Goal: Check status: Check status

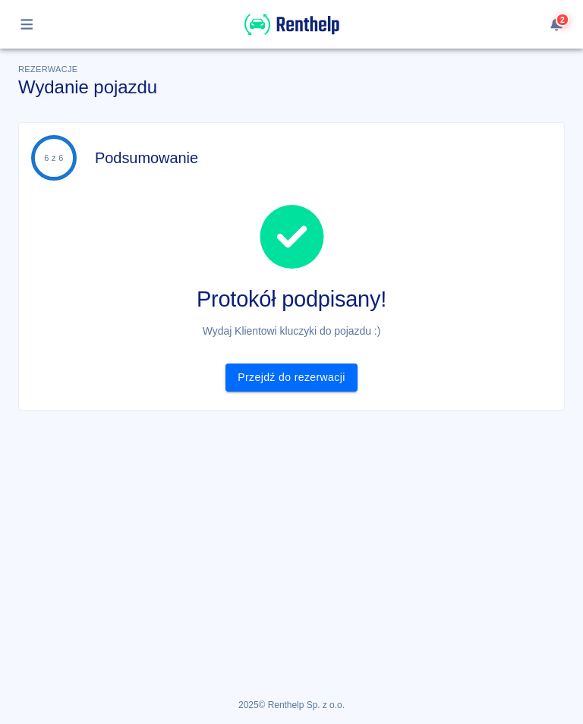
click at [27, 27] on icon "button" at bounding box center [26, 24] width 17 height 14
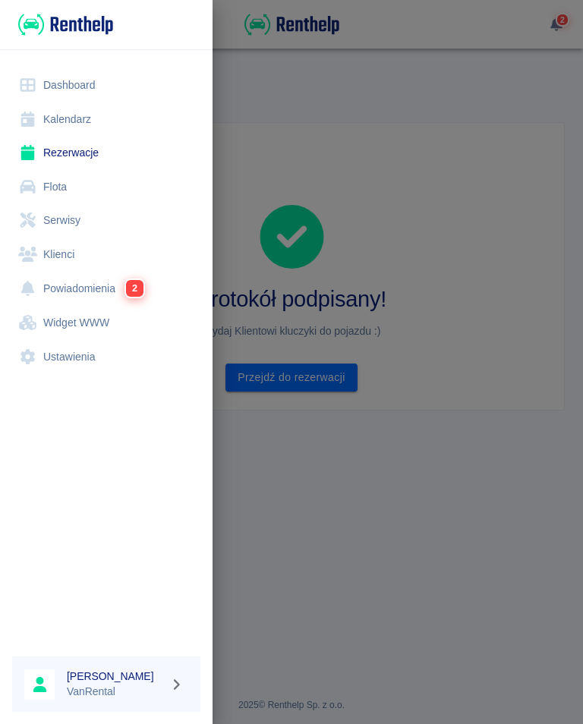
click at [58, 118] on link "Kalendarz" at bounding box center [106, 119] width 188 height 34
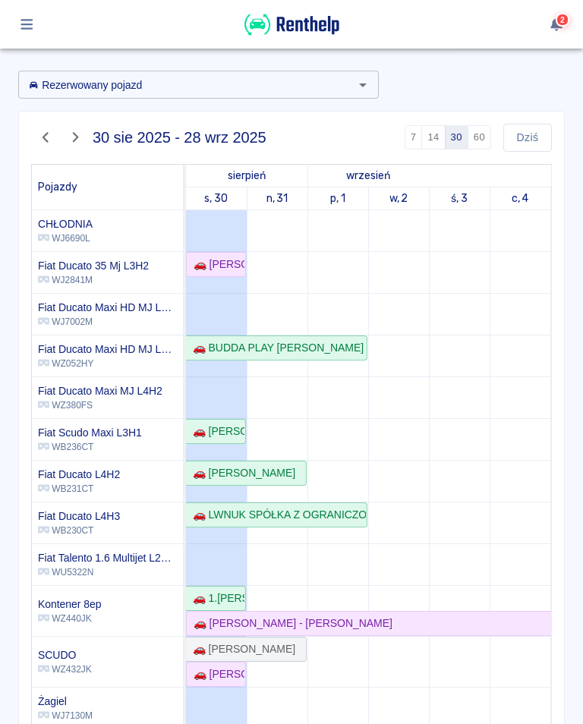
scroll to position [51, 0]
click at [240, 265] on div "🚗 [PERSON_NAME]" at bounding box center [215, 265] width 57 height 16
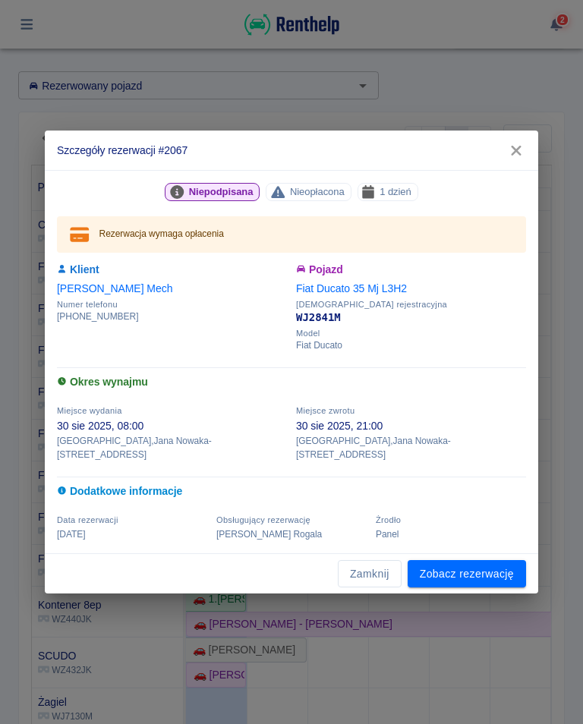
click at [496, 161] on h2 "Szczegóły rezerwacji #2067" at bounding box center [291, 150] width 493 height 39
click at [507, 153] on icon "button" at bounding box center [516, 151] width 20 height 16
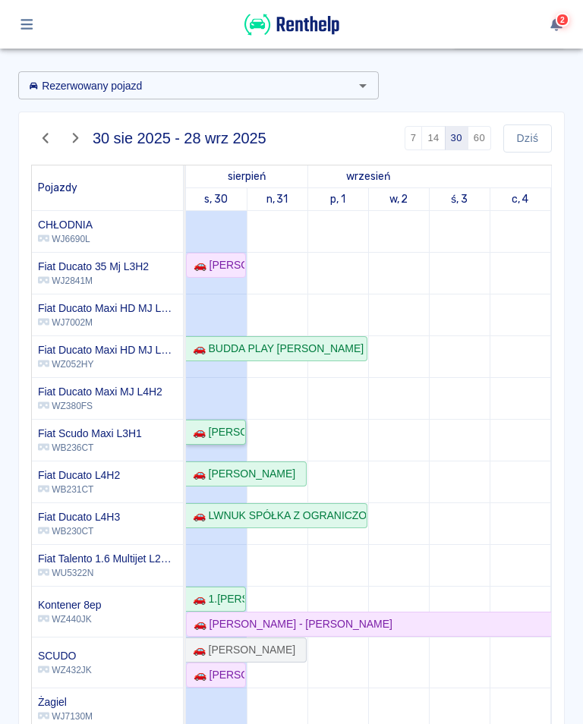
click at [213, 420] on link "🚗 [PERSON_NAME] - [PERSON_NAME]" at bounding box center [216, 432] width 60 height 25
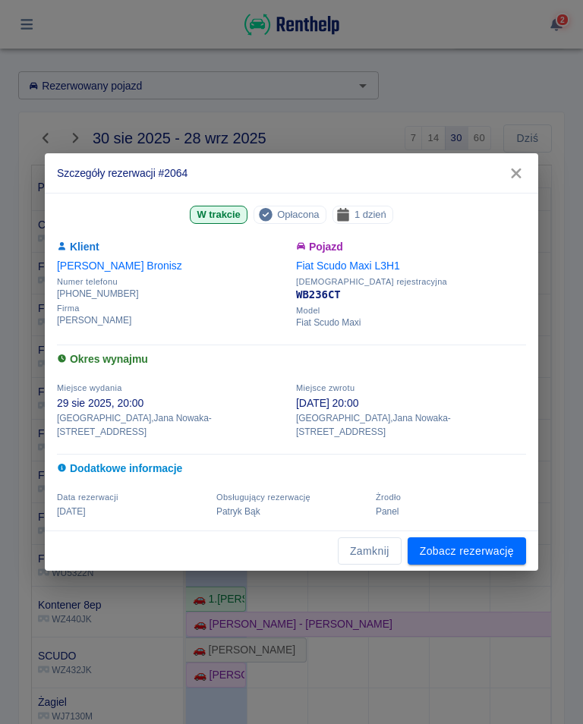
click at [512, 166] on button "button" at bounding box center [516, 173] width 32 height 28
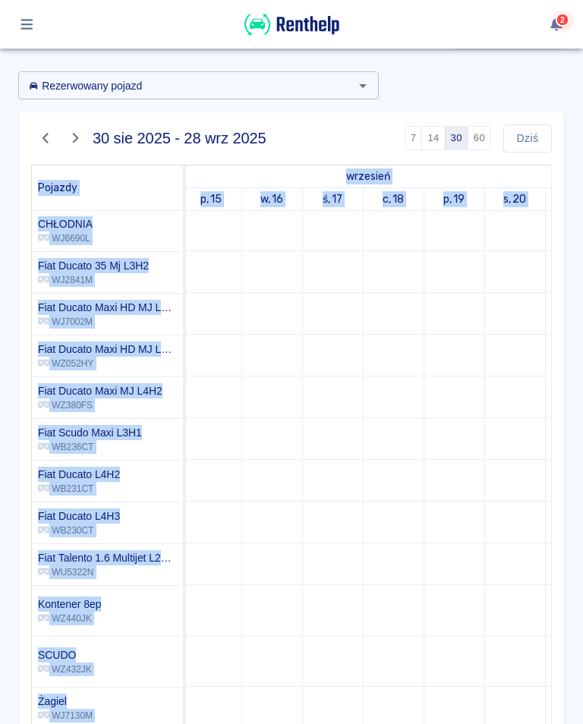
scroll to position [2, 0]
click at [21, 29] on icon "button" at bounding box center [26, 24] width 12 height 11
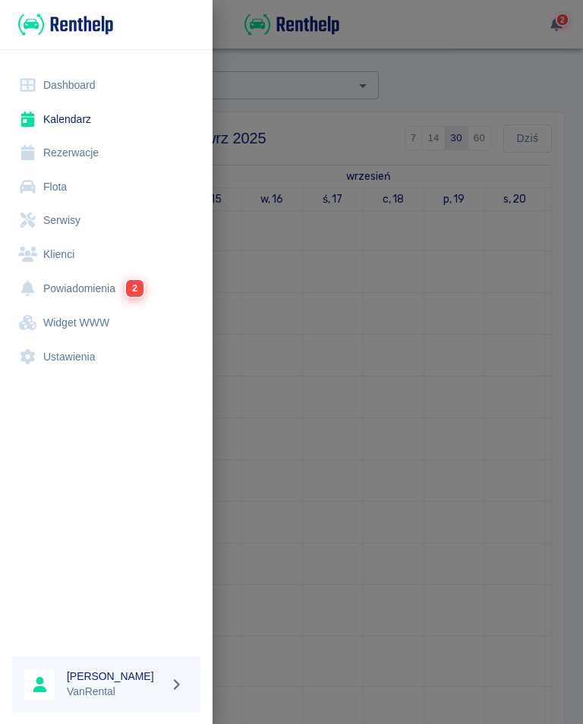
click at [77, 109] on link "Kalendarz" at bounding box center [106, 119] width 188 height 34
click at [60, 115] on link "Kalendarz" at bounding box center [106, 119] width 188 height 34
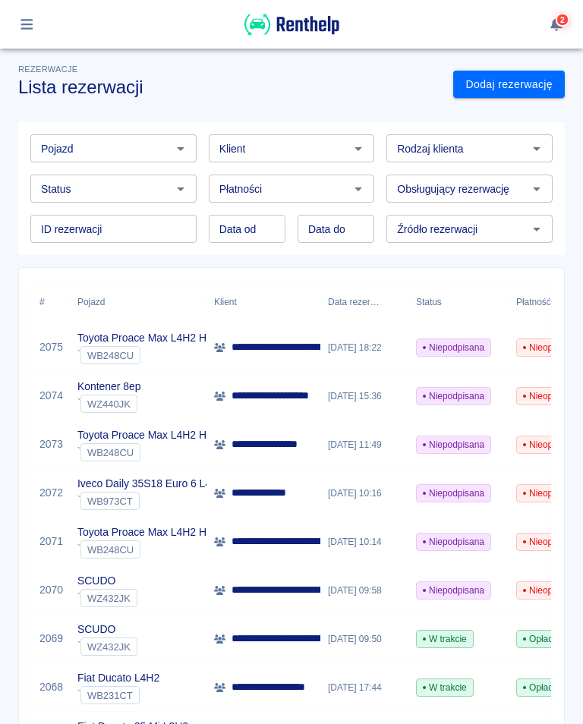
click at [37, 17] on button "button" at bounding box center [27, 24] width 30 height 26
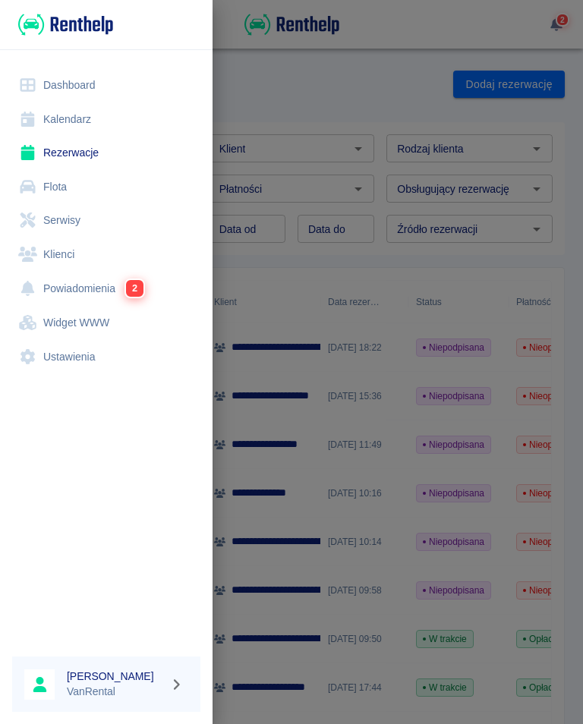
click at [19, 25] on img at bounding box center [65, 24] width 95 height 25
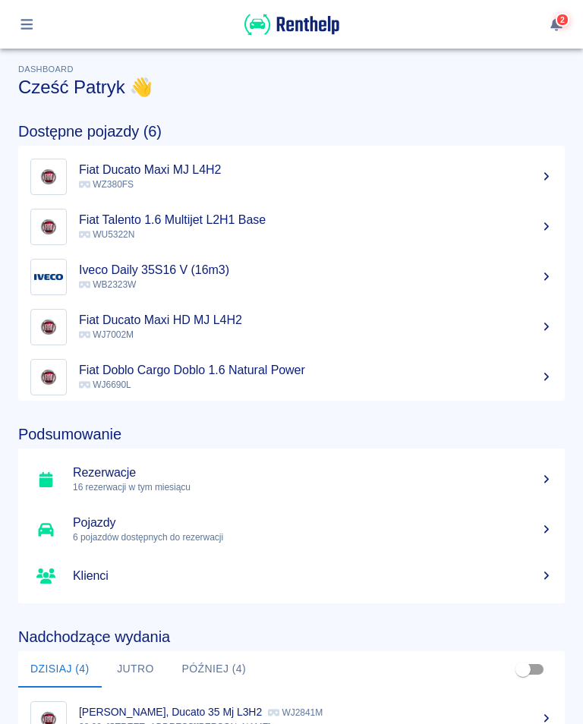
click at [25, 29] on icon "button" at bounding box center [26, 24] width 12 height 11
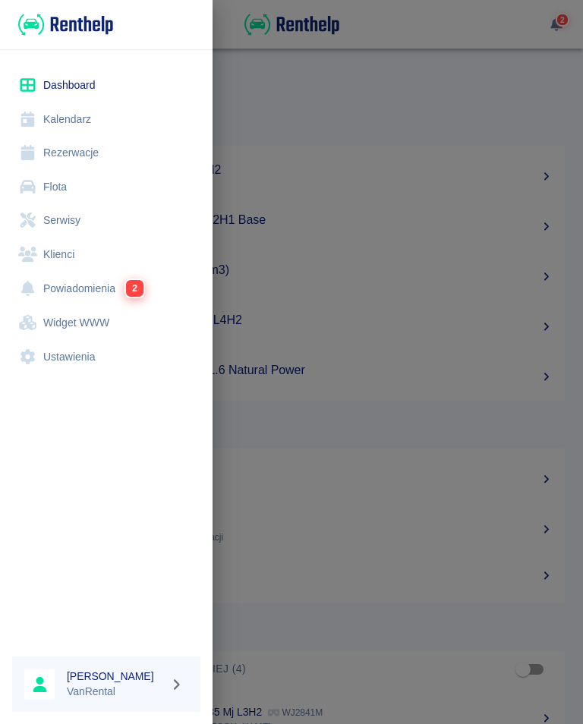
click at [59, 117] on link "Kalendarz" at bounding box center [106, 119] width 188 height 34
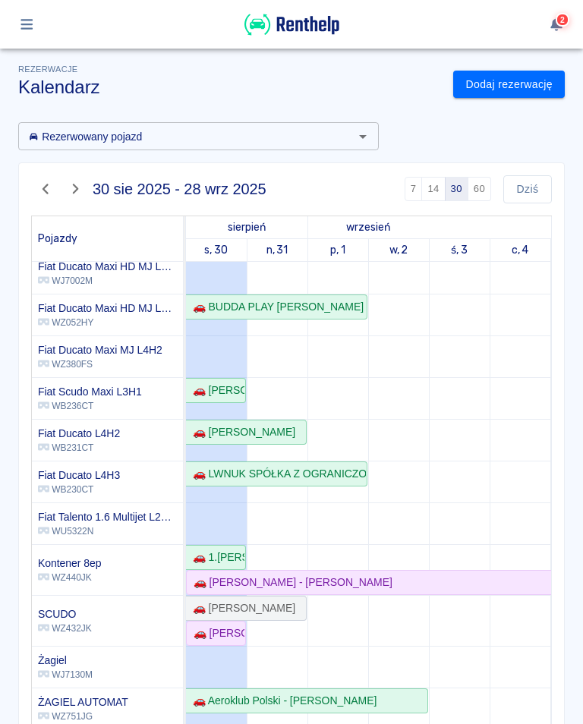
scroll to position [93, 0]
click at [221, 384] on div "🚗 [PERSON_NAME] - [PERSON_NAME]" at bounding box center [216, 390] width 58 height 16
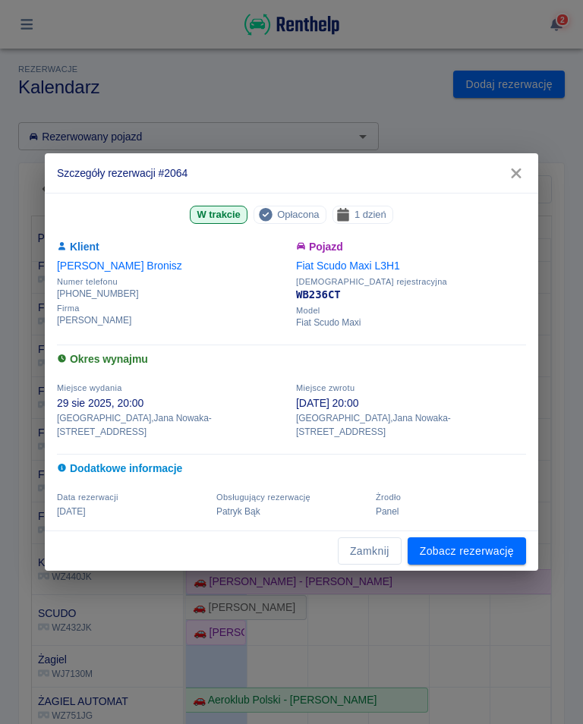
click at [532, 169] on h2 "Szczegóły rezerwacji #2064" at bounding box center [291, 172] width 493 height 39
click at [517, 171] on button "button" at bounding box center [516, 173] width 32 height 28
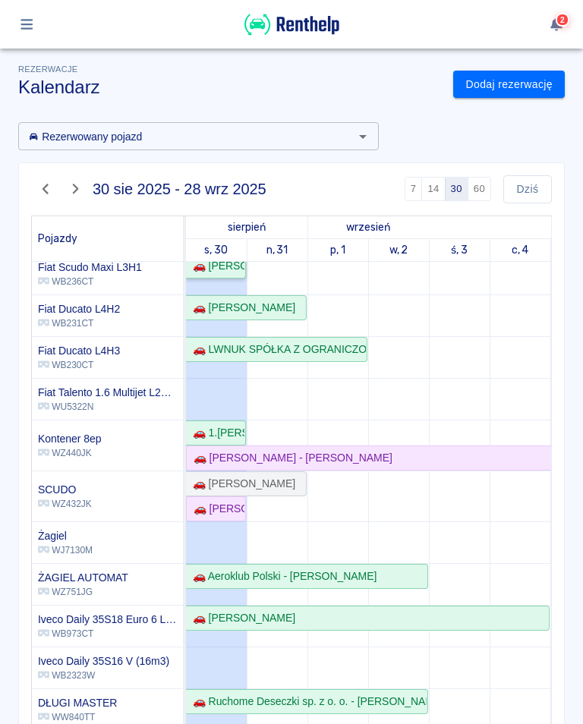
scroll to position [217, 0]
click at [231, 416] on td at bounding box center [216, 434] width 61 height 778
click at [216, 420] on link "🚗 1.[PERSON_NAME] ADEXIM PRZEPROWADZKI SPÓLKA CYWILNA, 2. ADEXIM PRZEPROWADZKI …" at bounding box center [216, 432] width 60 height 25
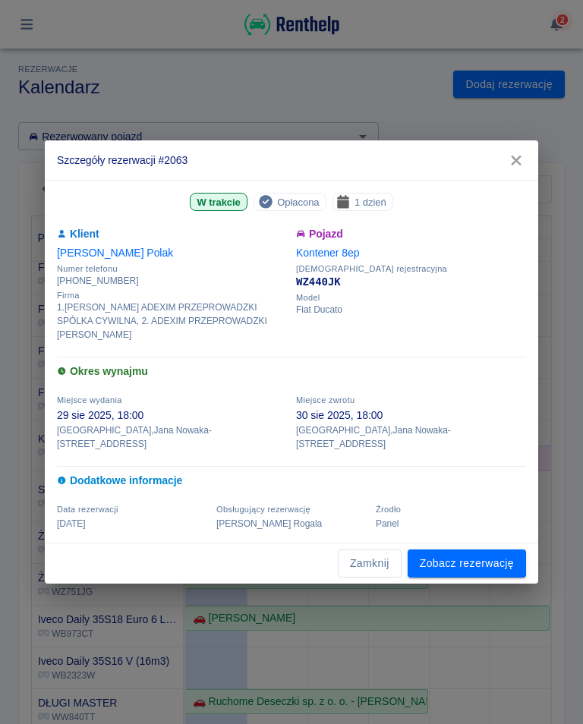
click at [509, 168] on icon "button" at bounding box center [516, 161] width 20 height 16
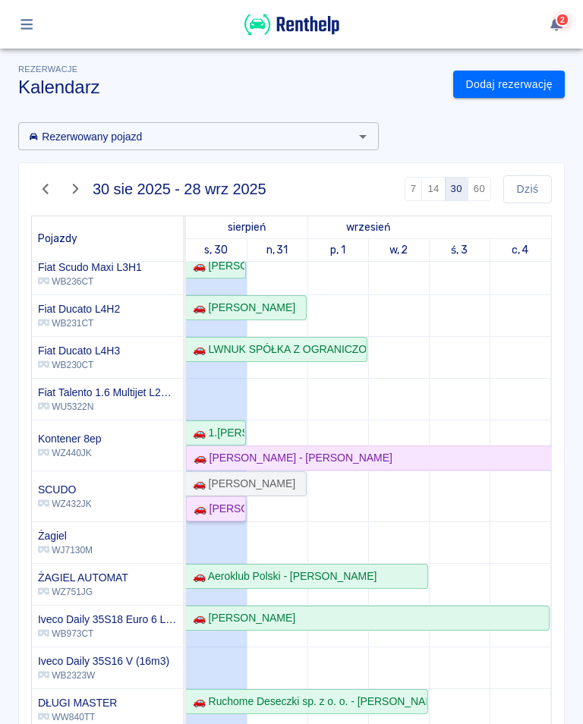
click at [222, 499] on link "🚗 [PERSON_NAME] działalność gospodarcza - [PERSON_NAME]" at bounding box center [216, 508] width 60 height 25
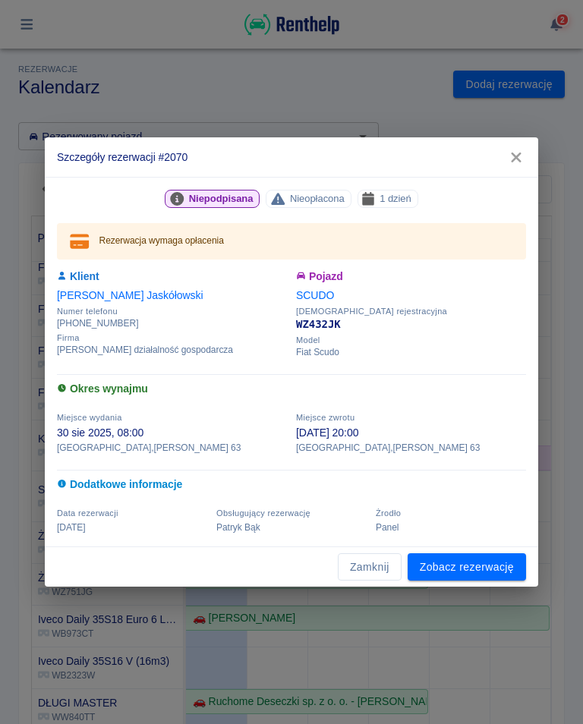
click at [518, 156] on icon "button" at bounding box center [516, 158] width 10 height 10
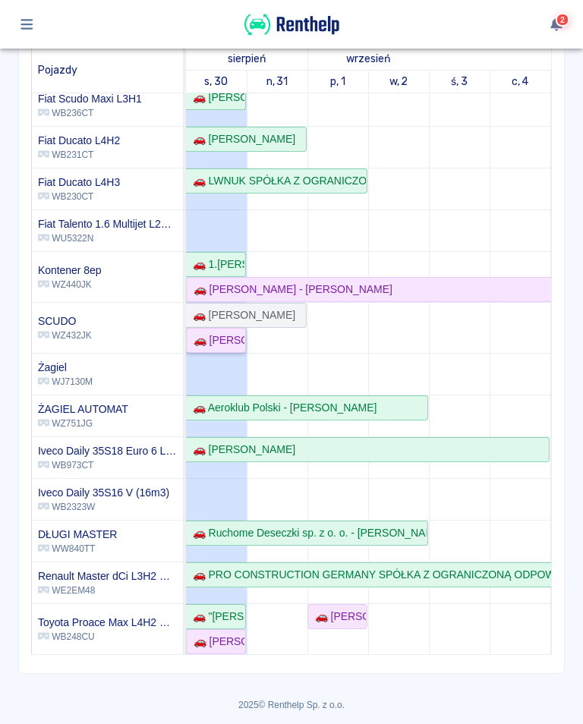
scroll to position [168, 0]
click at [231, 611] on div "🚗 "[PERSON_NAME], MOZES & PARTNERS" SPÓŁKA Z OGRANICZONĄ ODPOWIEDZIALNOŚCIĄ - […" at bounding box center [216, 617] width 58 height 16
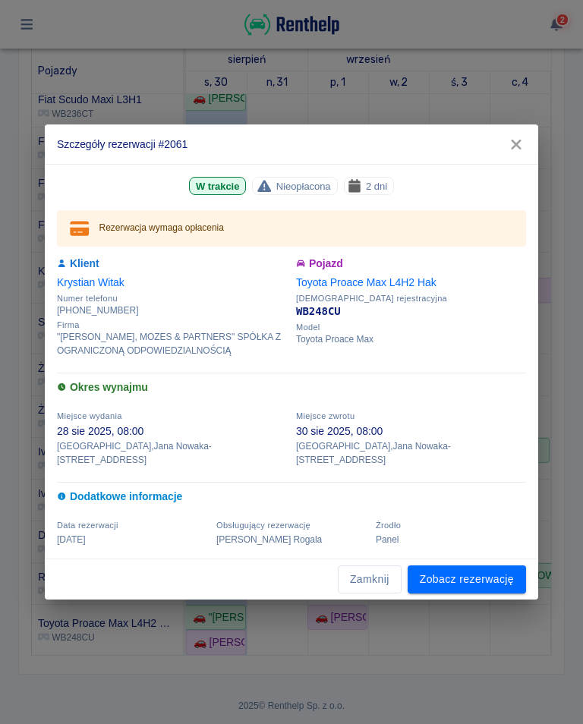
click at [520, 159] on button "button" at bounding box center [516, 145] width 32 height 28
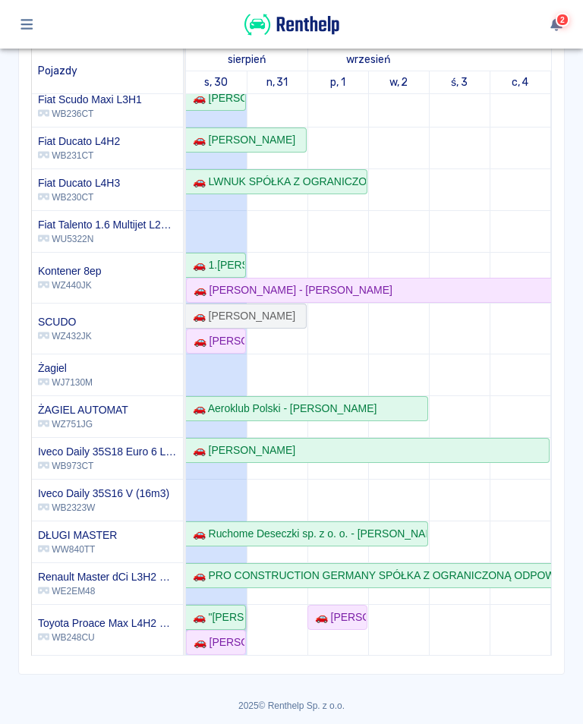
click at [223, 612] on div "🚗 "[PERSON_NAME], MOZES & PARTNERS" SPÓŁKA Z OGRANICZONĄ ODPOWIEDZIALNOŚCIĄ - […" at bounding box center [216, 617] width 58 height 16
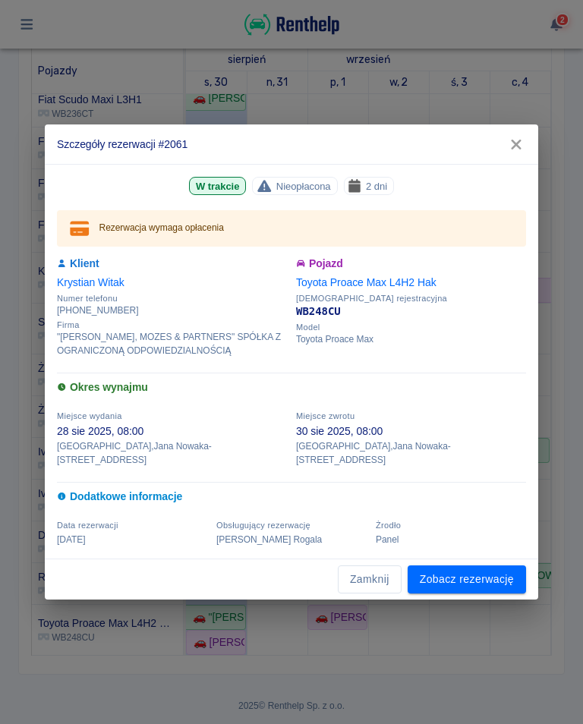
click at [524, 153] on icon "button" at bounding box center [516, 145] width 20 height 16
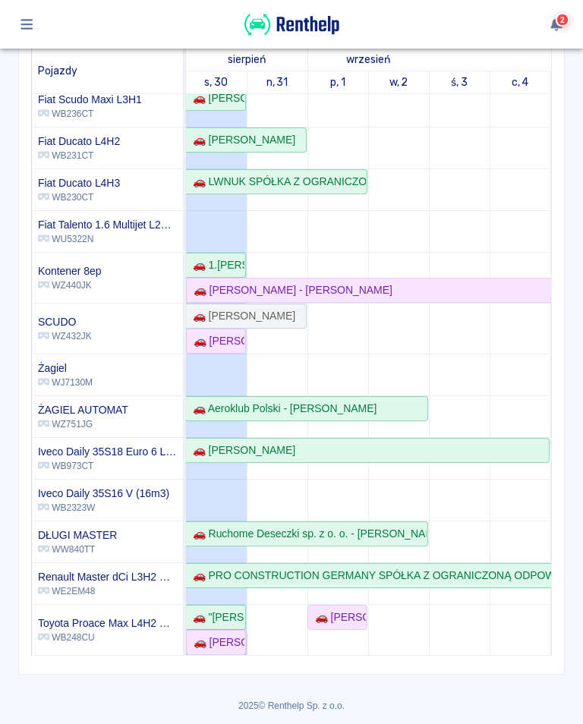
click at [213, 646] on div "🚗 [PERSON_NAME]" at bounding box center [215, 642] width 57 height 16
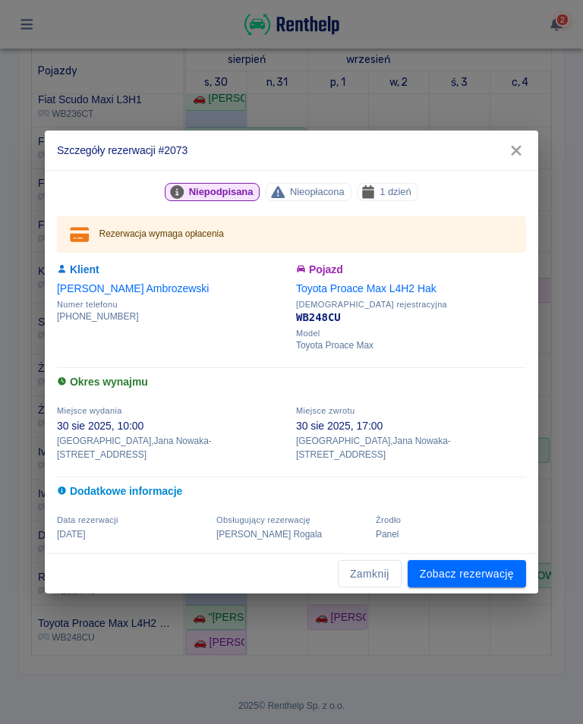
click at [530, 162] on button "button" at bounding box center [516, 151] width 32 height 28
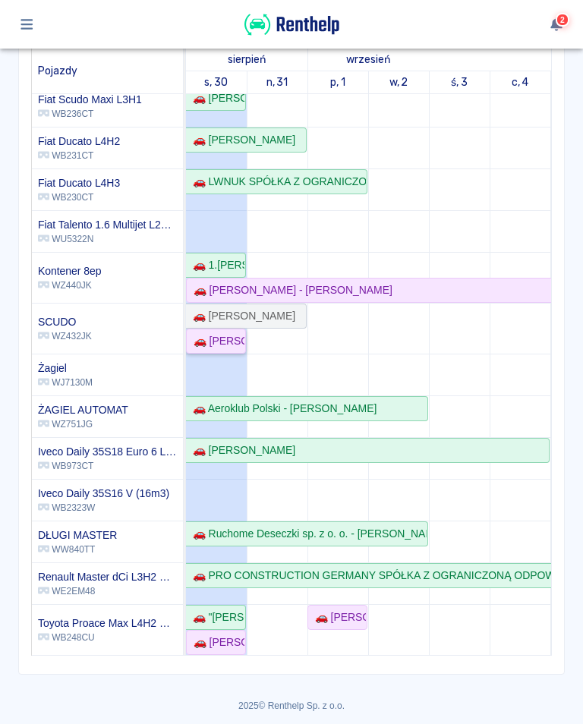
click at [234, 341] on div "🚗 [PERSON_NAME] działalność gospodarcza - [PERSON_NAME]" at bounding box center [215, 341] width 57 height 16
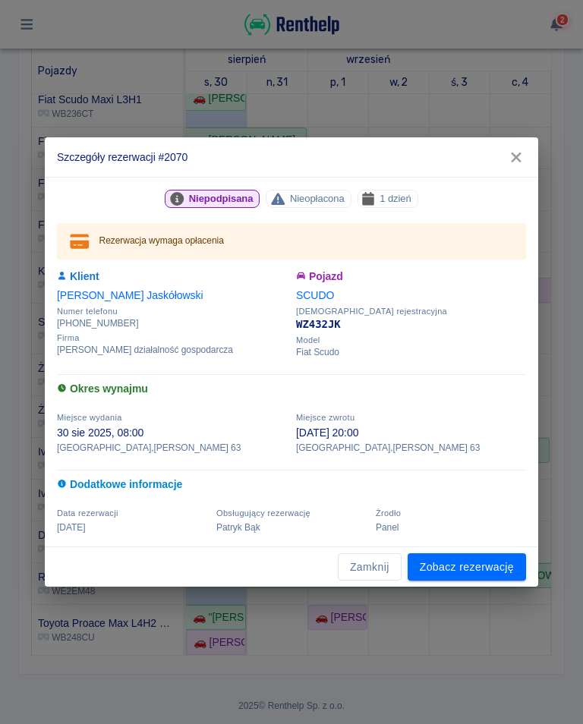
click at [517, 146] on button "button" at bounding box center [516, 157] width 32 height 28
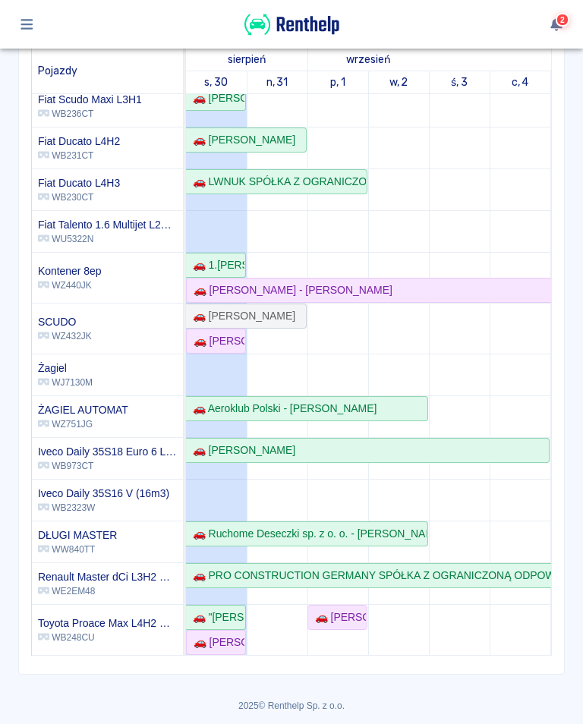
click at [515, 159] on td at bounding box center [519, 266] width 61 height 778
click at [224, 608] on link "🚗 "[PERSON_NAME], MOZES & PARTNERS" SPÓŁKA Z OGRANICZONĄ ODPOWIEDZIALNOŚCIĄ - […" at bounding box center [216, 617] width 60 height 25
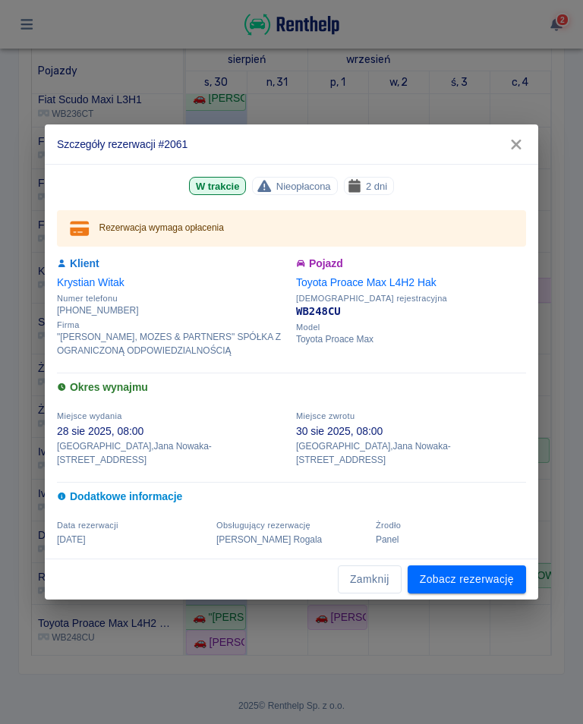
click at [525, 153] on icon "button" at bounding box center [516, 145] width 20 height 16
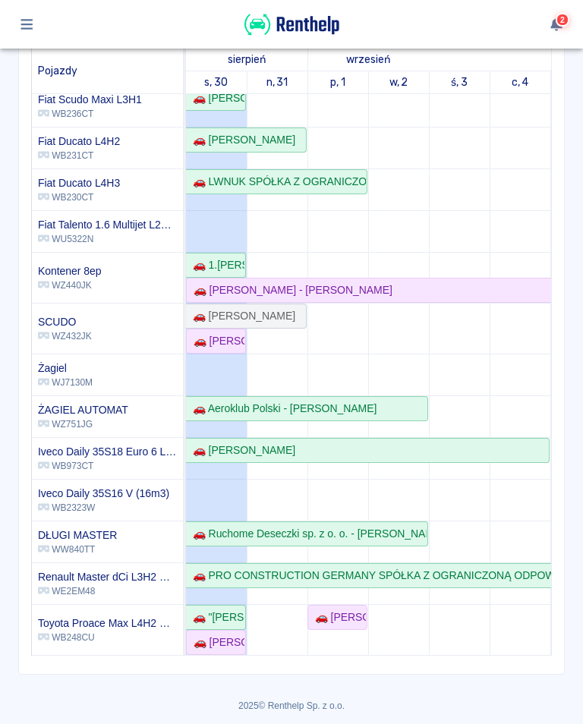
click at [517, 145] on td at bounding box center [519, 266] width 61 height 778
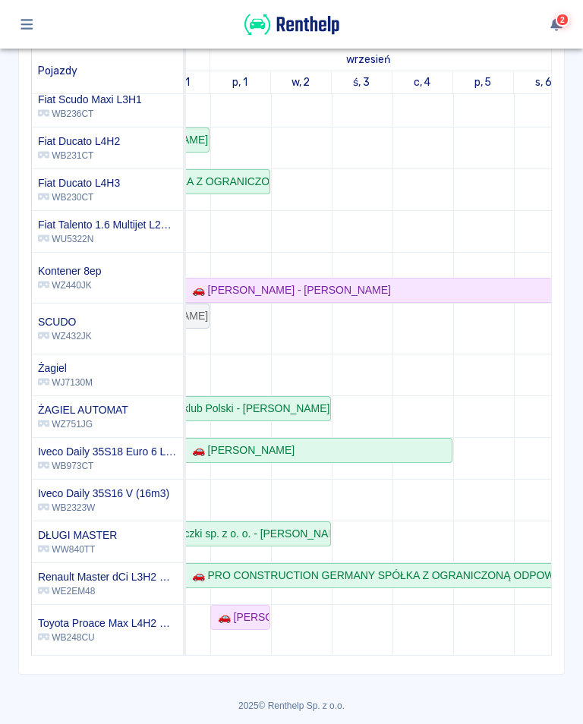
scroll to position [0, 95]
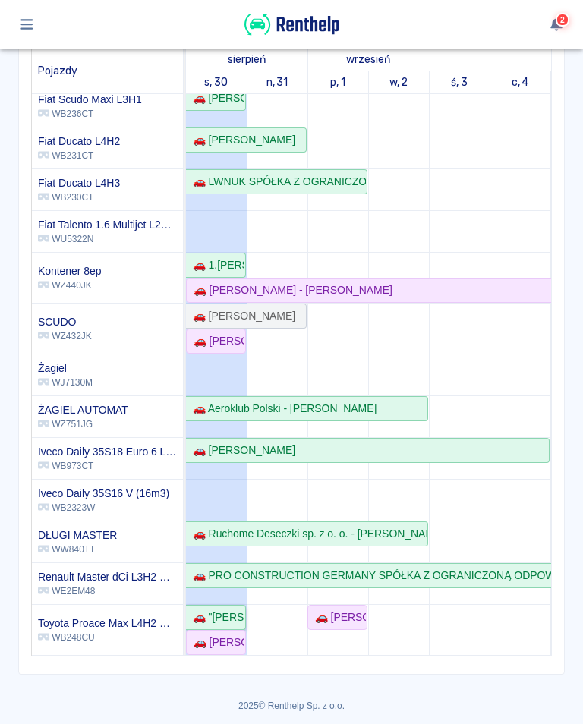
click at [232, 610] on div "🚗 "[PERSON_NAME], MOZES & PARTNERS" SPÓŁKA Z OGRANICZONĄ ODPOWIEDZIALNOŚCIĄ - […" at bounding box center [216, 617] width 58 height 16
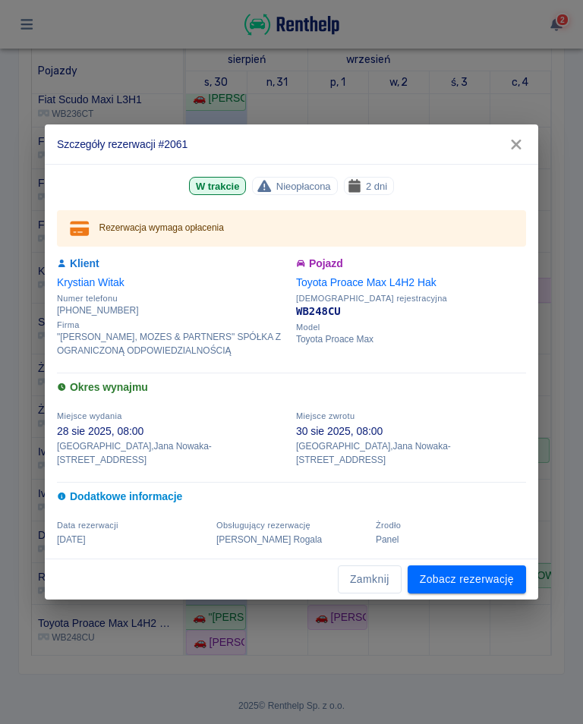
click at [523, 153] on icon "button" at bounding box center [516, 145] width 20 height 16
